Goal: Navigation & Orientation: Understand site structure

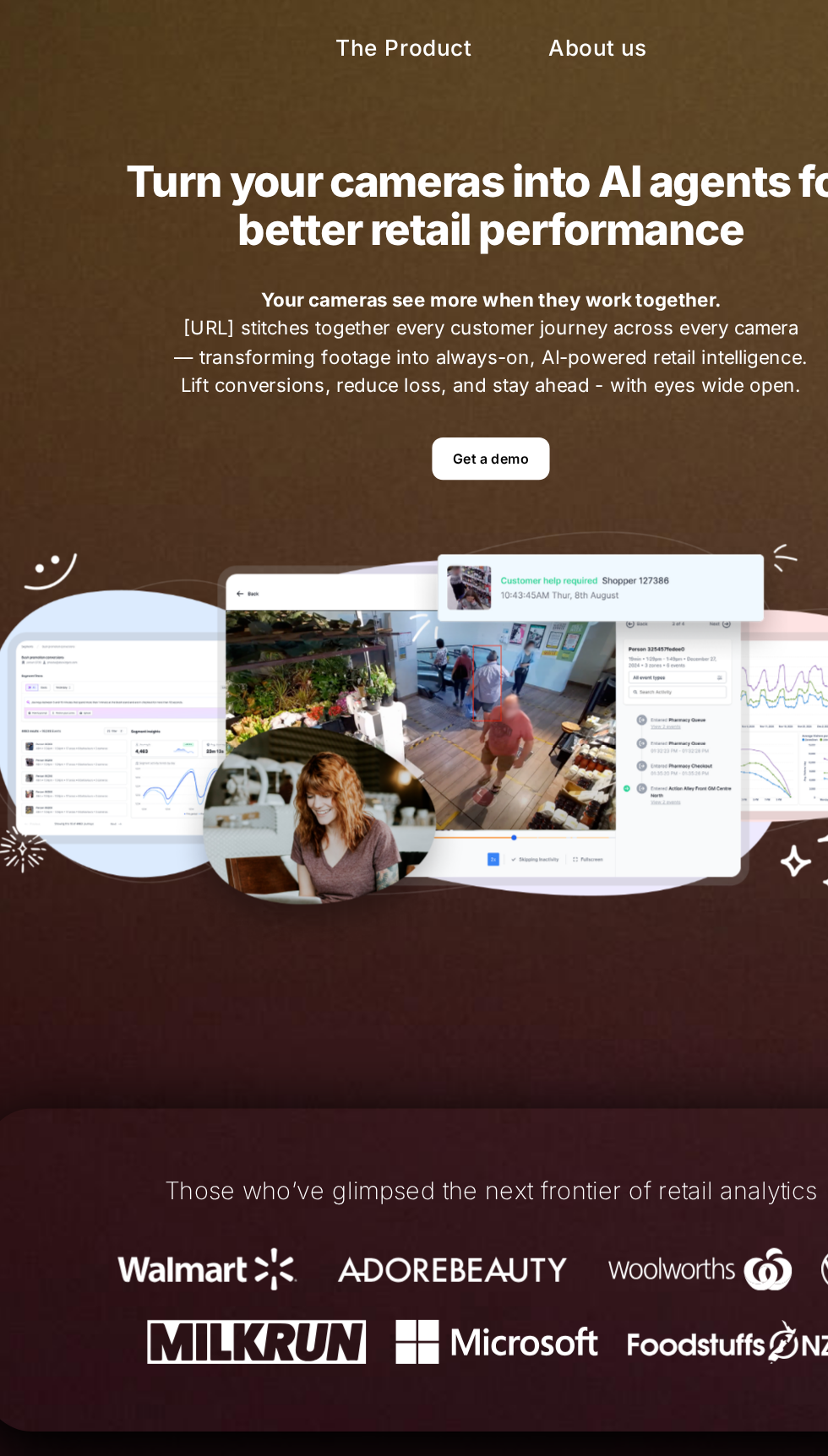
click at [487, 36] on link "About us" at bounding box center [475, 29] width 84 height 33
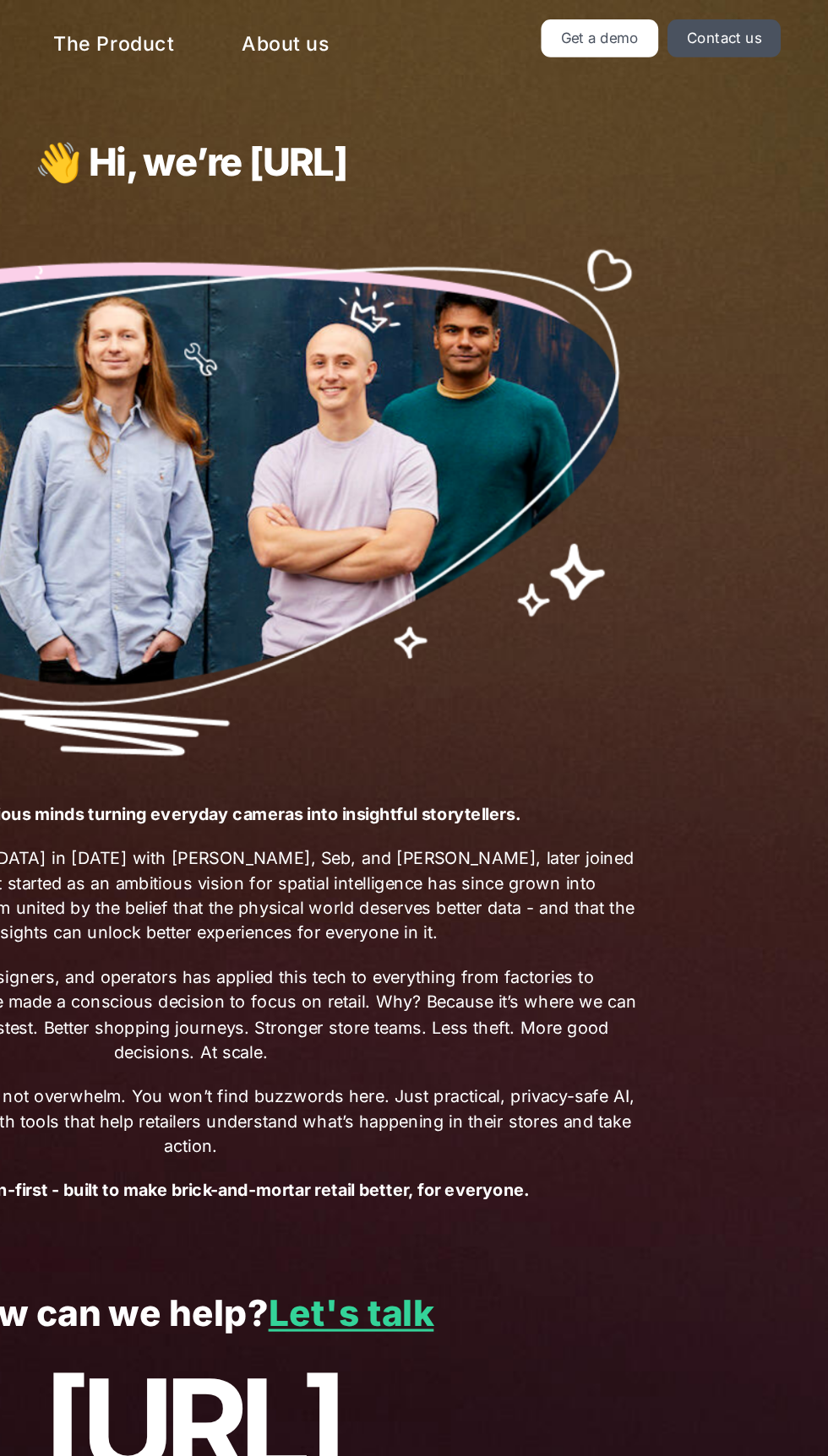
click at [384, 30] on link "The Product" at bounding box center [364, 29] width 106 height 33
